Goal: Information Seeking & Learning: Learn about a topic

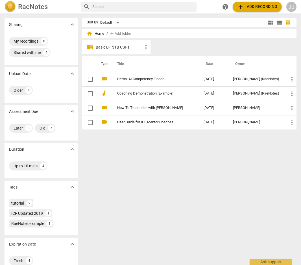
click at [106, 46] on p "Basic B-131B CSPs" at bounding box center [119, 47] width 47 height 6
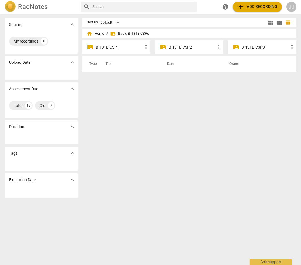
click at [183, 46] on p "B-131B CSP2" at bounding box center [192, 47] width 47 height 6
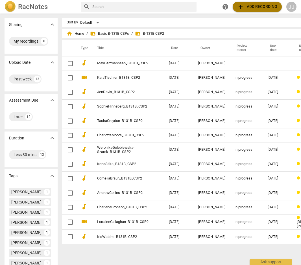
click at [250, 6] on span "add Add recording" at bounding box center [257, 6] width 40 height 7
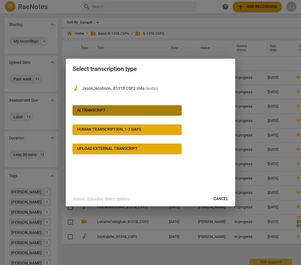
click at [95, 110] on div "AI Transcript" at bounding box center [91, 111] width 29 height 6
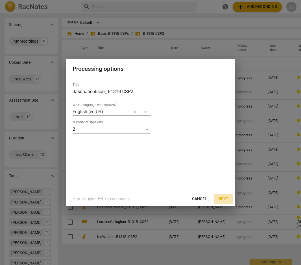
click at [222, 197] on span "Next" at bounding box center [223, 199] width 10 height 6
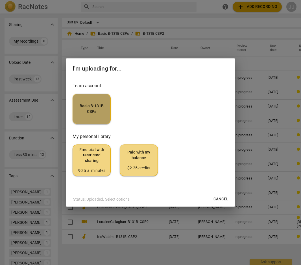
click at [87, 106] on span "Basic B-131B CSPs" at bounding box center [91, 108] width 29 height 11
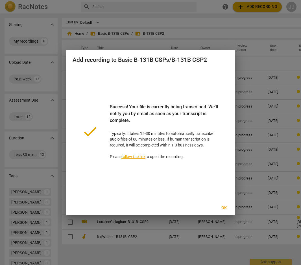
drag, startPoint x: 201, startPoint y: 78, endPoint x: 203, endPoint y: 83, distance: 5.2
click at [205, 80] on div "done Success! Your file is currently being transcribed. We'll notify you by ema…" at bounding box center [151, 131] width 156 height 125
click at [225, 208] on span "Ok" at bounding box center [223, 208] width 9 height 6
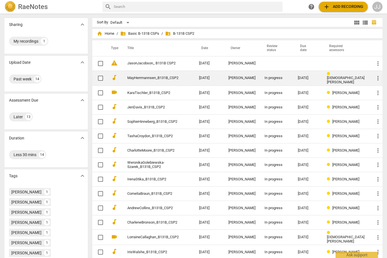
click at [301, 78] on span "more_vert" at bounding box center [378, 78] width 7 height 7
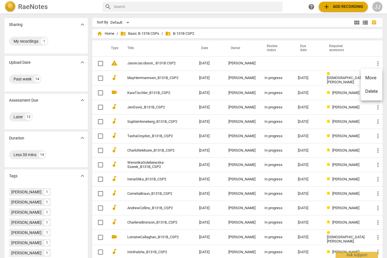
click at [135, 105] on div at bounding box center [193, 129] width 387 height 258
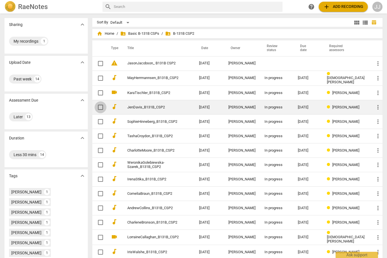
click at [106, 106] on input "checkbox" at bounding box center [101, 107] width 12 height 7
checkbox input "false"
click at [106, 106] on input "checkbox" at bounding box center [101, 107] width 12 height 7
click at [250, 105] on div "[PERSON_NAME]" at bounding box center [241, 107] width 27 height 4
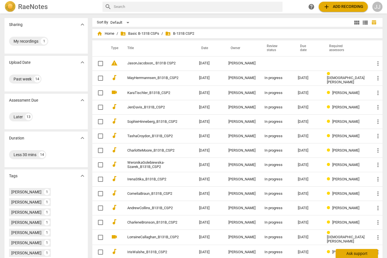
click at [301, 252] on div "Ask support" at bounding box center [357, 253] width 42 height 9
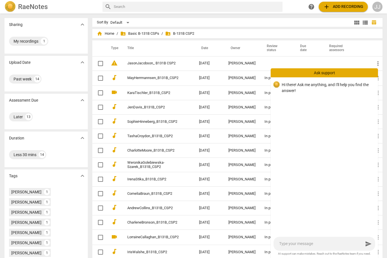
type textarea "w"
type textarea "wh"
type textarea "whe"
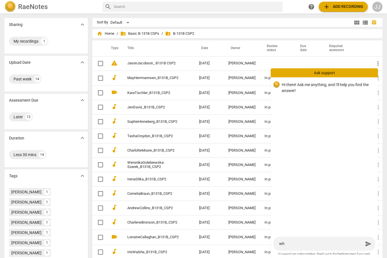
type textarea "whe"
type textarea "wher"
type textarea "where"
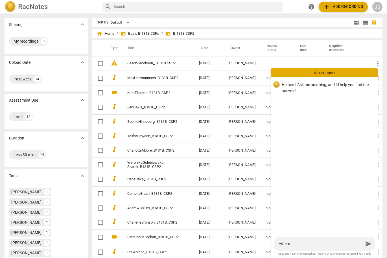
type textarea "where"
type textarea "where t"
type textarea "where to"
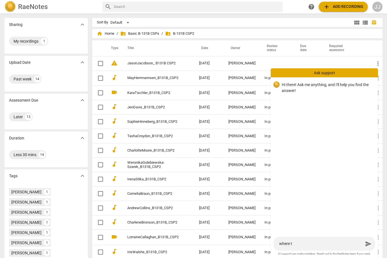
type textarea "where to"
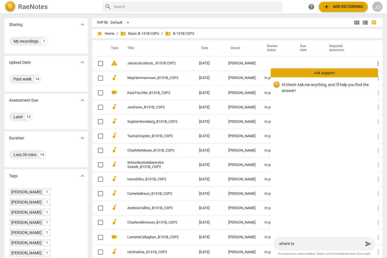
type textarea "where t"
type textarea "where"
type textarea "where d"
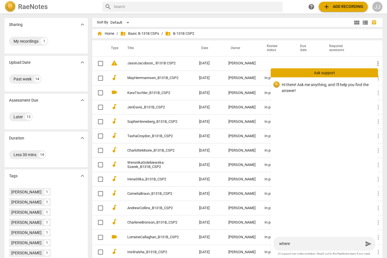
type textarea "where d"
type textarea "where do"
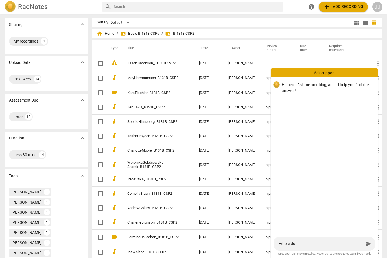
type textarea "where do y"
type textarea "where do yo"
type textarea "where do you"
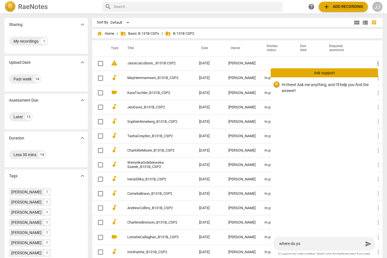
type textarea "where do you"
type textarea "where do you w"
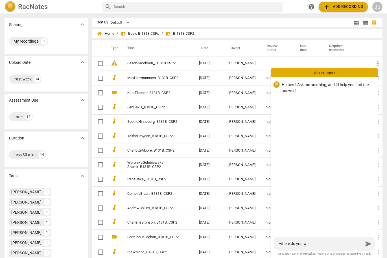
type textarea "where do you wr"
type textarea "where do you wri"
type textarea "where do you writ"
type textarea "where do you write"
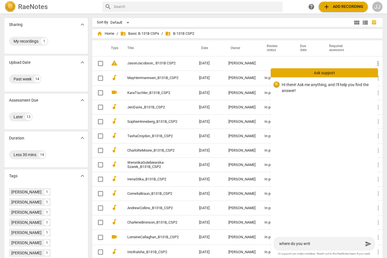
type textarea "where do you write"
type textarea "where do you write n"
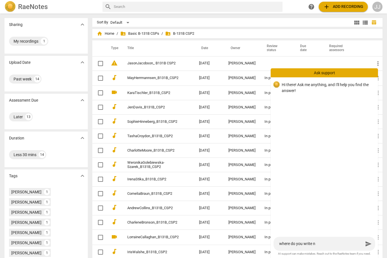
type textarea "where do you write no"
type textarea "where do you write not"
type textarea "where do you write note"
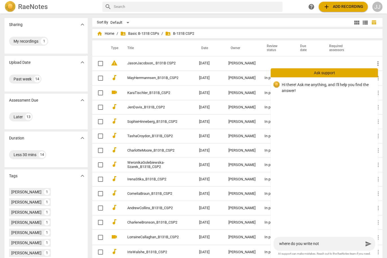
type textarea "where do you write note"
type textarea "where do you write notes"
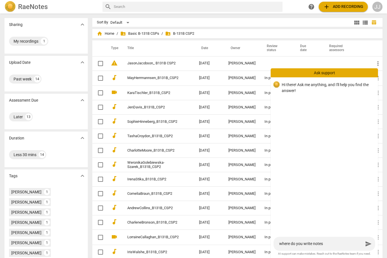
type textarea "where do you write notes f"
type textarea "where do you write notes fo"
type textarea "where do you write notes for"
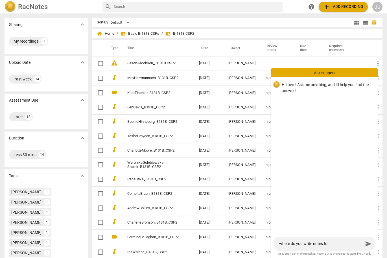
type textarea "where do you write notes for"
type textarea "where do you write notes for a"
type textarea "where do you write notes for as"
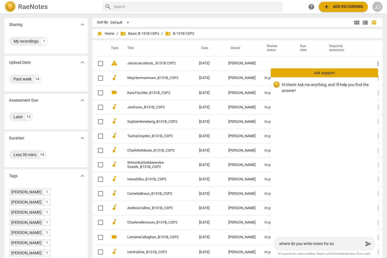
type textarea "where do you write notes for ass"
type textarea "where do you write notes for asse"
type textarea "where do you write notes for asses"
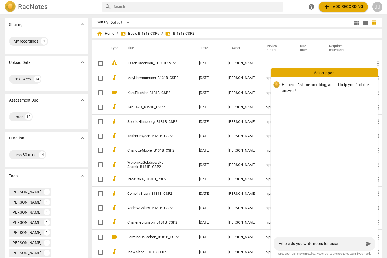
type textarea "where do you write notes for asses"
type textarea "where do you write notes for assess"
type textarea "where do you write notes for assesso"
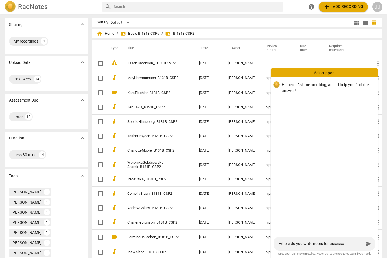
type textarea "where do you write notes for assessor"
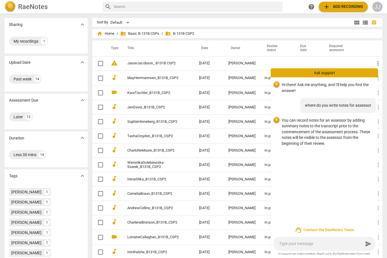
click at [301, 243] on textarea at bounding box center [321, 243] width 84 height 5
type textarea "w"
type textarea "wh"
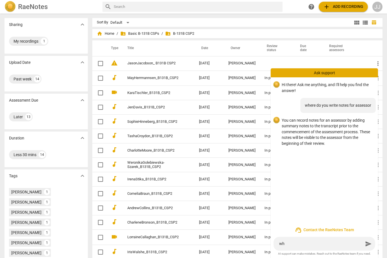
type textarea "whe"
type textarea "wher"
type textarea "where"
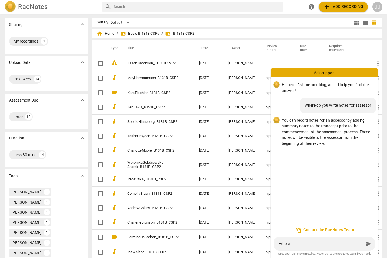
type textarea "where"
type textarea "where c"
type textarea "where ca"
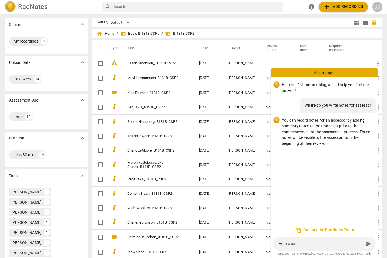
type textarea "where can"
type textarea "where can y"
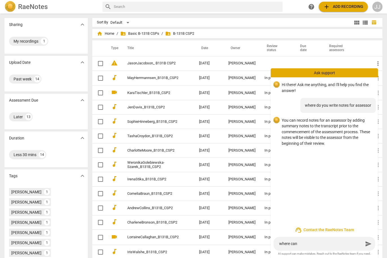
type textarea "where can y"
type textarea "where can yo"
type textarea "where can you"
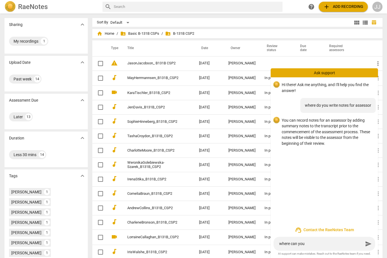
type textarea "where can you"
type textarea "where can you w"
type textarea "where can you wr"
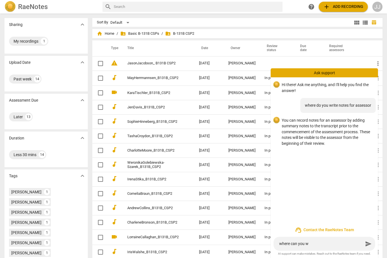
type textarea "where can you wr"
type textarea "where can you wri"
type textarea "where can you writ"
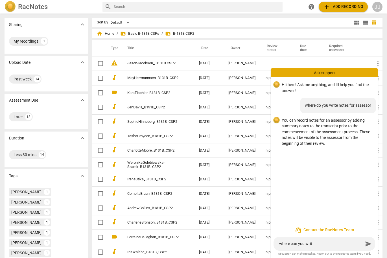
type textarea "where can you write"
type textarea "where can you write w"
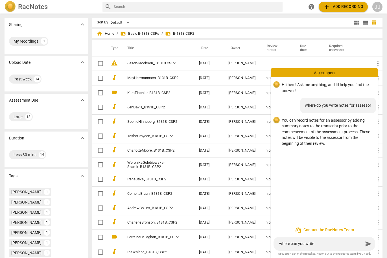
type textarea "where can you write w"
type textarea "where can you write wr"
type textarea "where can you write wri"
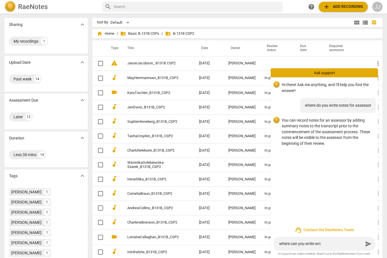
type textarea "where can you write writ"
type textarea "where can you write writt"
type textarea "where can you write writte"
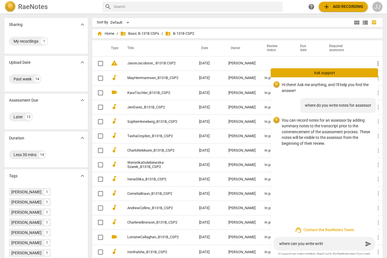
type textarea "where can you write writte"
type textarea "where can you write written"
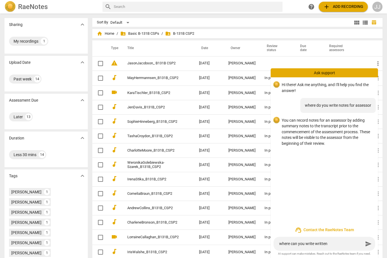
type textarea "where can you write written n"
type textarea "where can you write written no"
type textarea "where can you write written not"
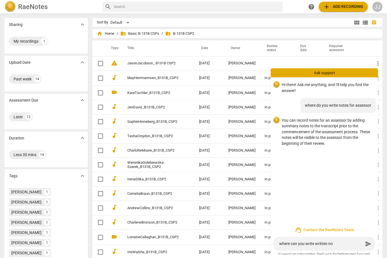
type textarea "where can you write written not"
type textarea "where can you write written note"
type textarea "where can you write written notes"
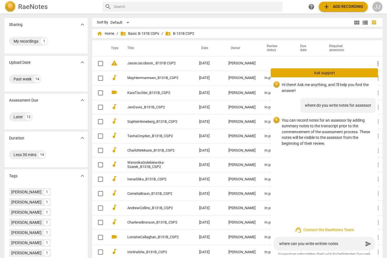
type textarea "where can you write written notes"
type textarea "where can you write written notes f"
type textarea "where can you write written notes fo"
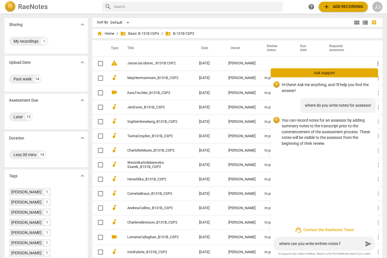
type textarea "where can you write written notes fo"
type textarea "where can you write written notes for"
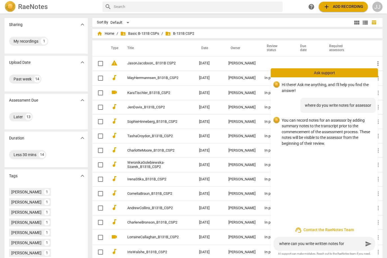
type textarea "where can you write written notes for t"
type textarea "where can you write written notes for th"
type textarea "where can you write written notes for the"
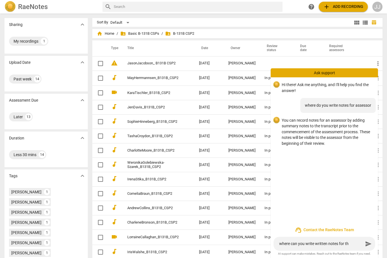
type textarea "where can you write written notes for the"
type textarea "where can you write written notes for the a"
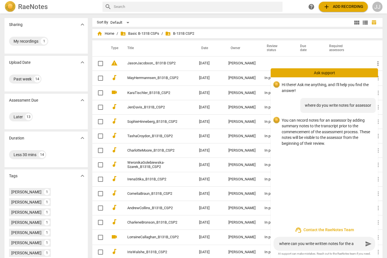
type textarea "where can you write written notes for the as"
type textarea "where can you write written notes for the ass"
type textarea "where can you write written notes for the asse"
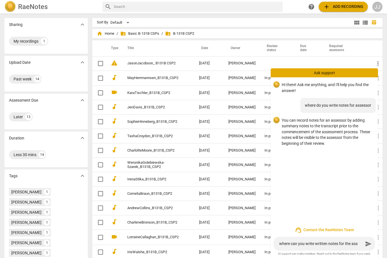
type textarea "where can you write written notes for the asse"
type textarea "where can you write written notes for the asses"
type textarea "where can you write written notes for the assess"
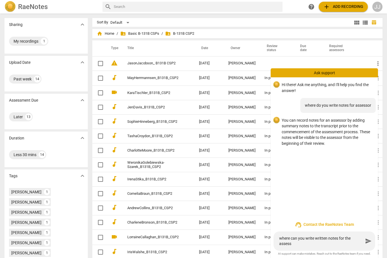
type textarea "where can you write written notes for the assesso"
type textarea "where can you write written notes for the assessor"
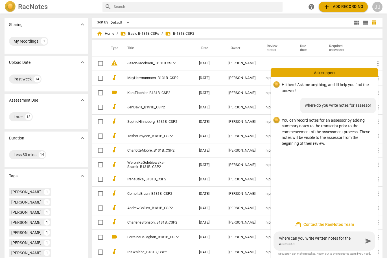
type textarea "where can you write written notes for the assessor"
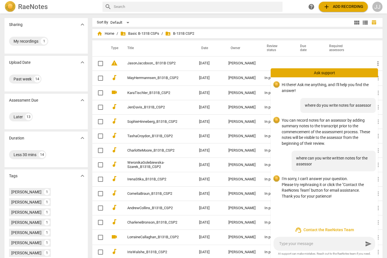
click at [301, 230] on span "support_agent Contact the RaeNotes Team" at bounding box center [324, 230] width 98 height 7
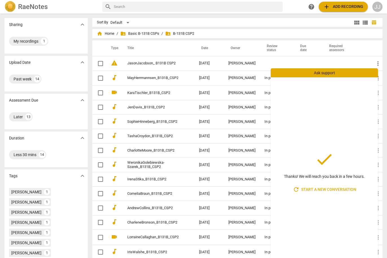
click at [301, 72] on div "Ask support" at bounding box center [324, 72] width 107 height 9
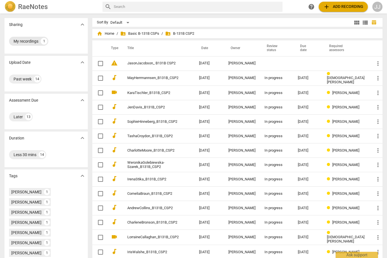
click at [18, 40] on div "My recordings" at bounding box center [26, 41] width 25 height 6
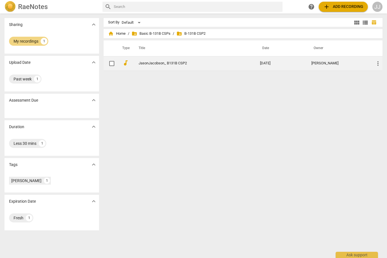
click at [147, 62] on link "JasonJacobson_ B131B CSP2" at bounding box center [189, 63] width 101 height 4
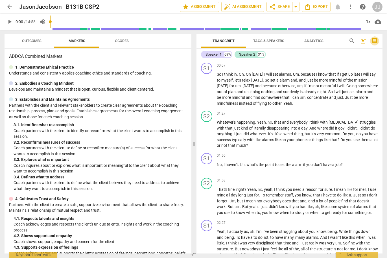
click at [301, 38] on span "comment" at bounding box center [374, 41] width 7 height 7
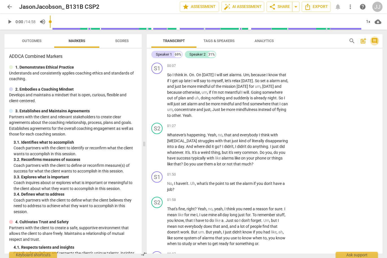
click at [301, 40] on span "comment" at bounding box center [374, 41] width 7 height 7
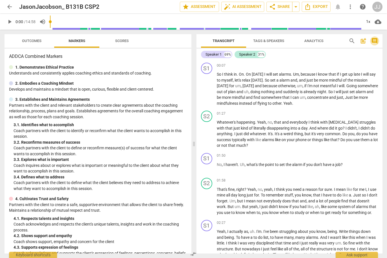
click at [301, 40] on span "comment" at bounding box center [374, 41] width 7 height 7
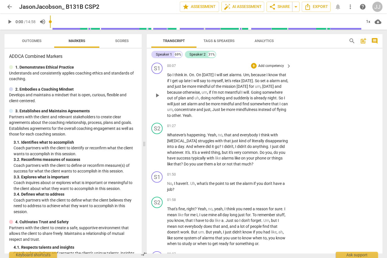
click at [301, 72] on div "S1 play_arrow pause 00:07 + Add competency keyboard_arrow_right So I think in .…" at bounding box center [265, 90] width 236 height 60
click at [9, 4] on span "arrow_back" at bounding box center [9, 6] width 7 height 7
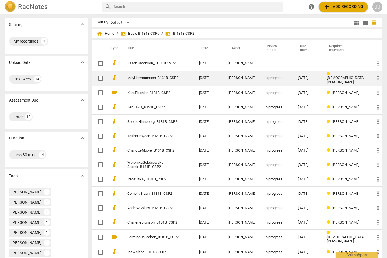
click at [157, 76] on link "MayHerrmannsen_B131B_CSP2" at bounding box center [152, 78] width 51 height 4
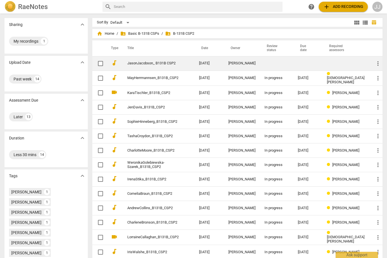
click at [149, 61] on link "JasonJacobson_ B131B CSP2" at bounding box center [152, 63] width 51 height 4
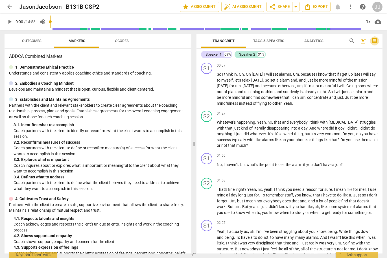
click at [301, 40] on span "comment" at bounding box center [374, 41] width 7 height 7
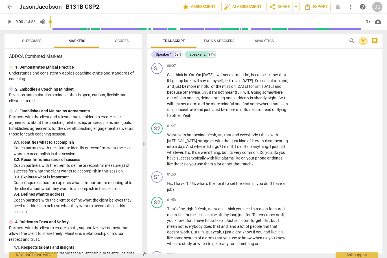
click at [301, 40] on span "post_add" at bounding box center [363, 41] width 7 height 7
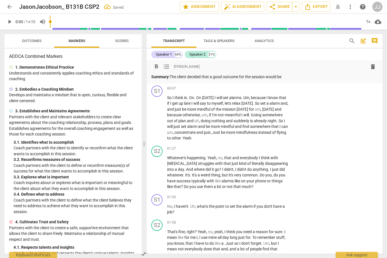
click at [189, 78] on p "Summary: The client decided that a good outcome for the session would be" at bounding box center [264, 77] width 227 height 6
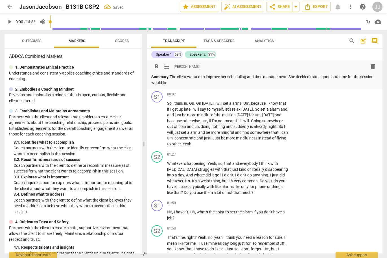
click at [187, 84] on p "Summary: The client wanted to improve her scheduling and time management. She d…" at bounding box center [264, 80] width 227 height 12
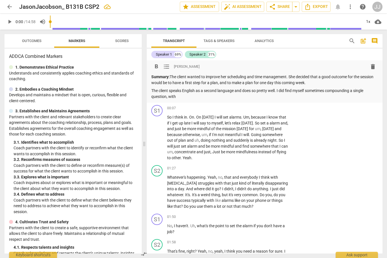
click at [176, 96] on p "The client speaks English as a second language and does so pretty well. I did f…" at bounding box center [264, 94] width 227 height 12
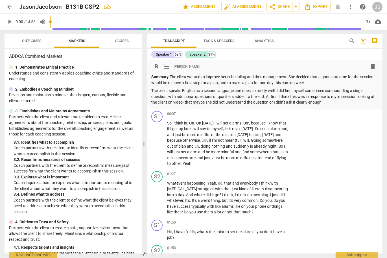
click at [301, 98] on p "The client speaks English as a second language and does so pretty well. I did f…" at bounding box center [264, 97] width 227 height 18
click at [172, 102] on p "The client speaks English as a second language and does so pretty well. I did f…" at bounding box center [264, 97] width 227 height 18
click at [204, 102] on p "The client speaks English as a second language and does so pretty well. I did f…" at bounding box center [264, 97] width 227 height 18
click at [301, 102] on p "The client speaks English as a second language and does so pretty well. I did f…" at bounding box center [264, 97] width 227 height 18
click at [234, 97] on p "The client speaks English as a second language and does so pretty well. I did f…" at bounding box center [264, 97] width 227 height 18
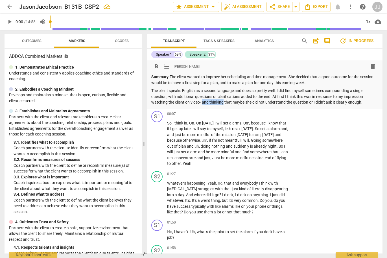
drag, startPoint x: 224, startPoint y: 103, endPoint x: 202, endPoint y: 103, distance: 22.0
click at [202, 103] on p "The client speaks English as a second language and does so pretty well. I did f…" at bounding box center [264, 97] width 227 height 18
click at [301, 102] on p "The client speaks English as a second language and does so pretty well. I did f…" at bounding box center [264, 97] width 227 height 18
click at [301, 103] on p "The client speaks English as a second language and does so pretty well. I did f…" at bounding box center [264, 97] width 227 height 18
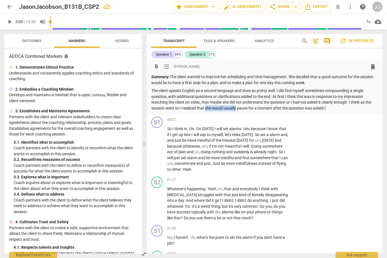
drag, startPoint x: 237, startPoint y: 108, endPoint x: 206, endPoint y: 109, distance: 31.6
click at [206, 109] on p "The client speaks English as a second language and does so pretty well. I did f…" at bounding box center [264, 99] width 227 height 23
click at [301, 107] on p "The client speaks English as a second language and does so pretty well. I did f…" at bounding box center [264, 99] width 227 height 23
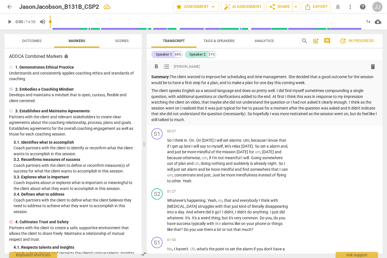
drag, startPoint x: 172, startPoint y: 77, endPoint x: 224, endPoint y: 119, distance: 67.3
click at [224, 119] on div "Summary: The client wanted to improve her scheduling and time management. She d…" at bounding box center [264, 98] width 227 height 49
copy div "The client wanted to improve her scheduling and time management. She decided th…"
click at [228, 102] on p "The client speaks English as a second language and does so pretty well. I did f…" at bounding box center [264, 105] width 227 height 35
click at [152, 120] on p "The client speaks English as a second language and does so pretty well. I did f…" at bounding box center [264, 105] width 227 height 35
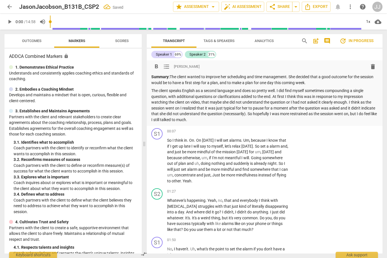
click at [195, 122] on p "The client speaks English as a second language and does so pretty well. I did f…" at bounding box center [264, 105] width 227 height 35
click at [209, 121] on p "The client speaks English as a second language and does so pretty well. I did f…" at bounding box center [264, 105] width 227 height 35
drag, startPoint x: 171, startPoint y: 77, endPoint x: 305, endPoint y: 112, distance: 138.8
click at [301, 112] on div "Summary: The client wanted to improve her scheduling and time management. She d…" at bounding box center [264, 98] width 227 height 49
drag, startPoint x: 299, startPoint y: 119, endPoint x: 179, endPoint y: 81, distance: 126.0
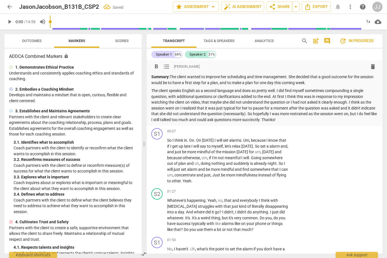
click at [171, 77] on div "Summary: The client wanted to improve her scheduling and time management. She d…" at bounding box center [264, 98] width 227 height 49
copy div "The client wanted to improve her scheduling and time management. She decided th…"
click at [226, 98] on p "The client speaks English as a second language and does so pretty well. I did f…" at bounding box center [264, 105] width 227 height 35
click at [301, 119] on p "The client speaks English as a second language and does so pretty well. I did f…" at bounding box center [264, 105] width 227 height 35
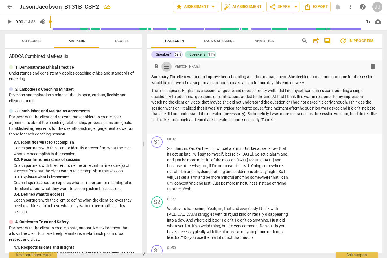
click at [167, 66] on span "format_list_bulleted" at bounding box center [166, 66] width 7 height 7
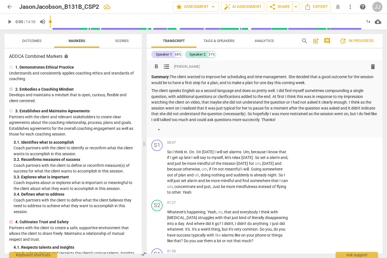
click at [168, 66] on span "format_list_bulleted" at bounding box center [166, 66] width 7 height 7
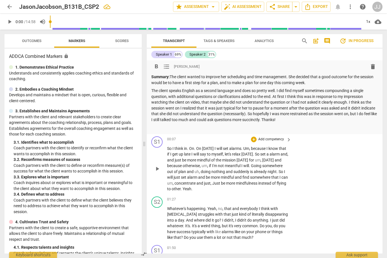
click at [216, 161] on span "of" at bounding box center [213, 160] width 5 height 5
click at [214, 40] on span "Tags & Speakers" at bounding box center [219, 41] width 31 height 4
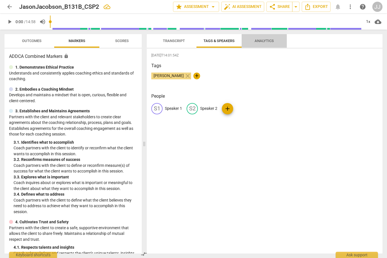
click at [263, 40] on span "Analytics" at bounding box center [264, 41] width 19 height 4
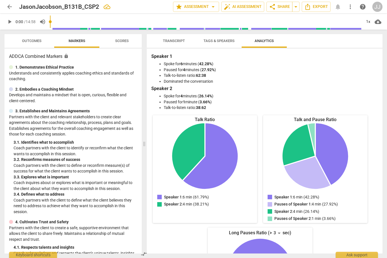
click at [173, 40] on span "Transcript" at bounding box center [174, 41] width 22 height 4
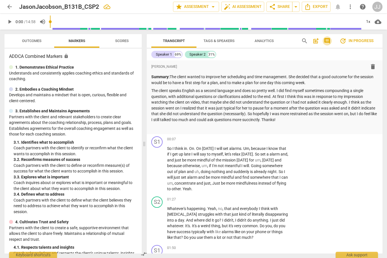
click at [301, 40] on span "comment" at bounding box center [327, 41] width 7 height 7
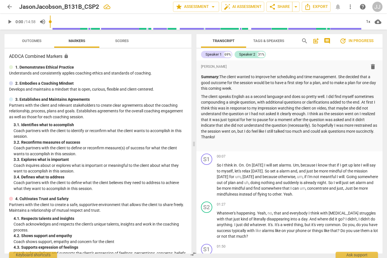
click at [9, 6] on span "arrow_back" at bounding box center [9, 6] width 7 height 7
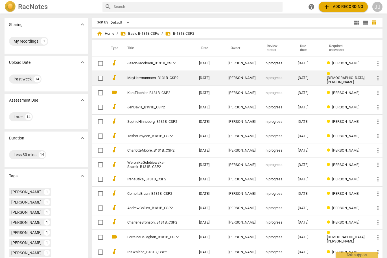
click at [146, 79] on link "MayHerrmannsen_B131B_CSP2" at bounding box center [152, 78] width 51 height 4
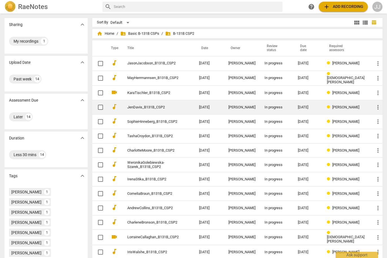
click at [144, 105] on link "JenDavis_B131B_CSP2" at bounding box center [152, 107] width 51 height 4
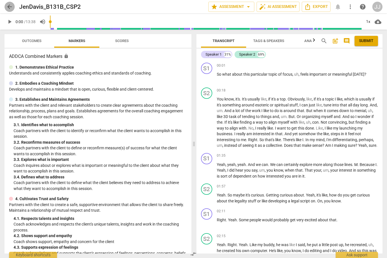
click at [8, 6] on span "arrow_back" at bounding box center [9, 6] width 7 height 7
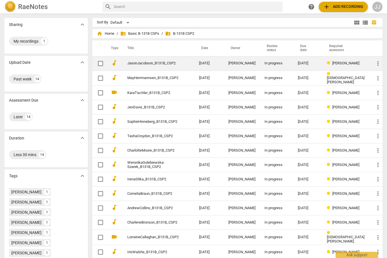
click at [148, 62] on link "JasonJacobson_B131B_CSP2" at bounding box center [152, 63] width 51 height 4
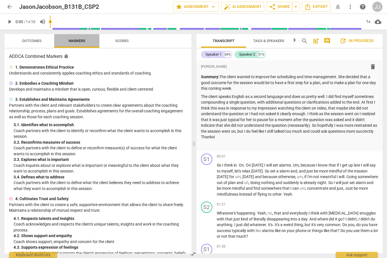
click at [78, 39] on span "Markers" at bounding box center [77, 41] width 17 height 4
click at [234, 7] on span "auto_fix_high AI Assessment" at bounding box center [243, 6] width 38 height 7
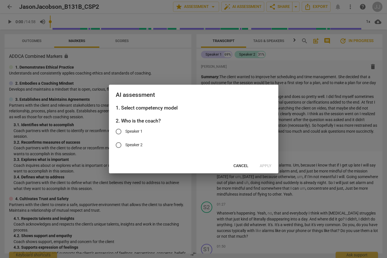
click at [119, 145] on input "Speaker 2" at bounding box center [119, 145] width 14 height 14
radio input "true"
click at [265, 166] on span "Apply" at bounding box center [266, 166] width 12 height 6
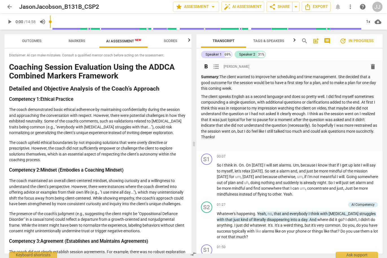
drag, startPoint x: 272, startPoint y: 147, endPoint x: 162, endPoint y: 3, distance: 180.9
click at [250, 111] on div "Summary: The client wanted to improve her scheduling and time management. She d…" at bounding box center [289, 111] width 177 height 74
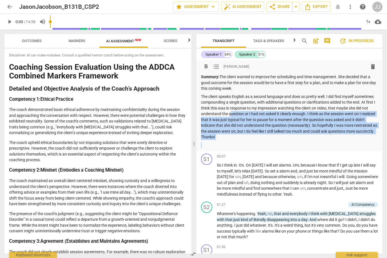
click at [9, 6] on span "arrow_back" at bounding box center [9, 6] width 7 height 7
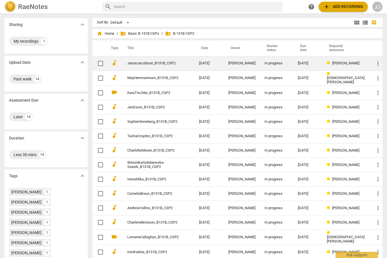
click at [301, 65] on span "[PERSON_NAME]" at bounding box center [345, 63] width 27 height 4
click at [156, 64] on link "JasonJacobson_B131B_CSP2" at bounding box center [152, 63] width 51 height 4
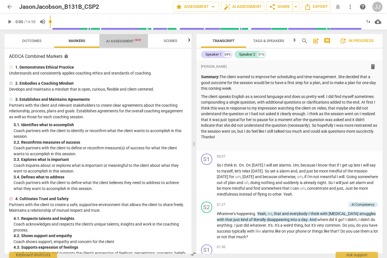
click at [127, 40] on span "AI Assessment New" at bounding box center [123, 41] width 35 height 4
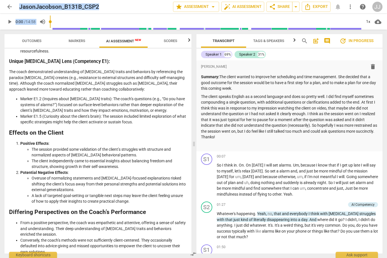
scroll to position [765, 0]
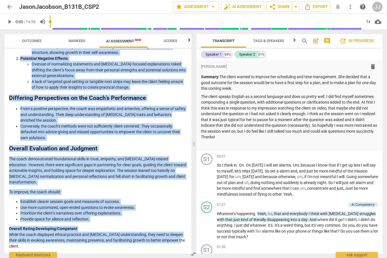
drag, startPoint x: 8, startPoint y: 65, endPoint x: 159, endPoint y: 239, distance: 230.4
click at [159, 253] on div "Disclaimer: AI can make mistakes. Consult a qualified mentor coach before actin…" at bounding box center [98, 151] width 187 height 205
copy div "Loremips Dolorsi Ametconsec Adipi eli SEDDO Eiusmodt Incidid Utlaboree Dolorema…"
click at [103, 122] on li "From a positive perspective, the coach was empathetic and attentive, offering a…" at bounding box center [103, 115] width 167 height 18
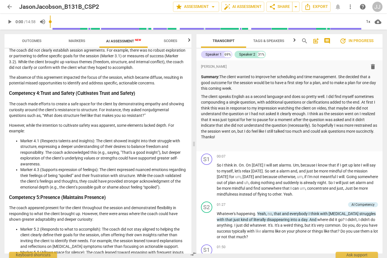
scroll to position [0, 0]
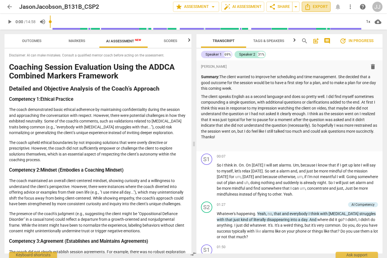
click at [301, 6] on span "Export" at bounding box center [316, 6] width 24 height 7
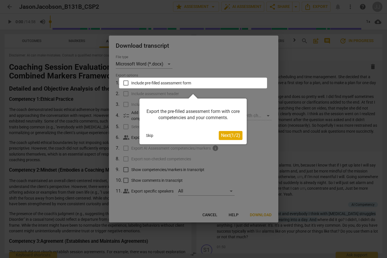
click at [150, 134] on button "Skip" at bounding box center [150, 135] width 12 height 8
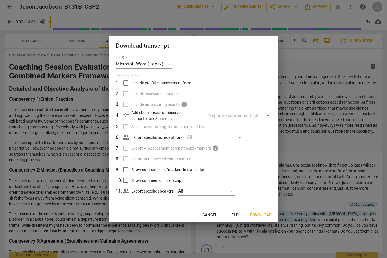
click at [77, 101] on div at bounding box center [193, 129] width 387 height 258
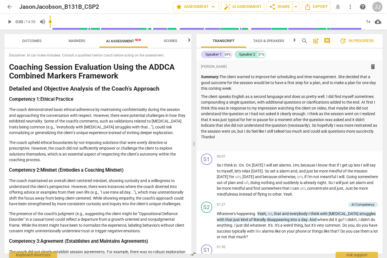
click at [28, 39] on span "Outcomes" at bounding box center [31, 41] width 19 height 4
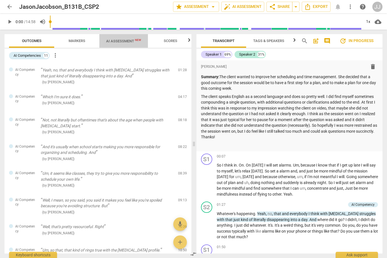
click at [116, 41] on span "AI Assessment New" at bounding box center [123, 41] width 35 height 4
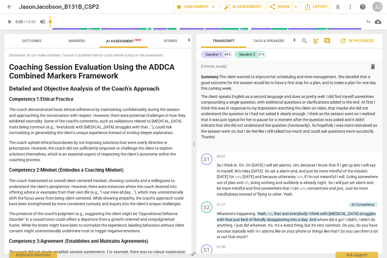
click at [30, 40] on span "Outcomes" at bounding box center [31, 41] width 19 height 4
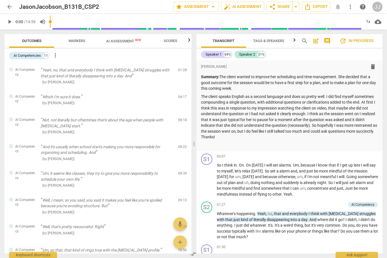
click at [117, 41] on span "AI Assessment New" at bounding box center [123, 41] width 35 height 4
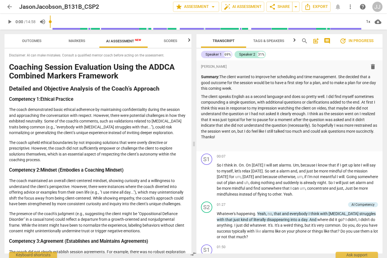
click at [8, 4] on span "arrow_back" at bounding box center [9, 6] width 7 height 7
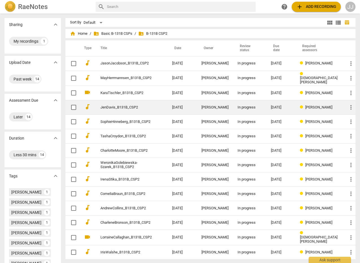
click at [349, 107] on span "more_vert" at bounding box center [351, 107] width 7 height 7
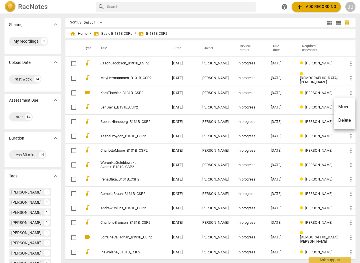
click at [180, 22] on div at bounding box center [180, 131] width 360 height 263
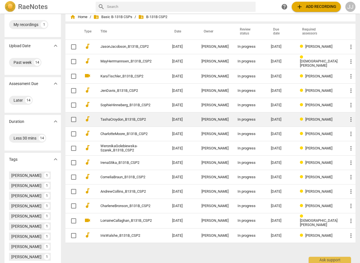
scroll to position [18, 0]
